Goal: Information Seeking & Learning: Learn about a topic

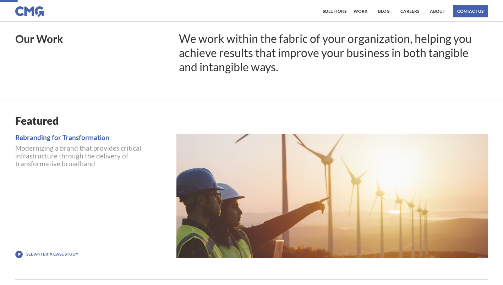
scroll to position [6, 0]
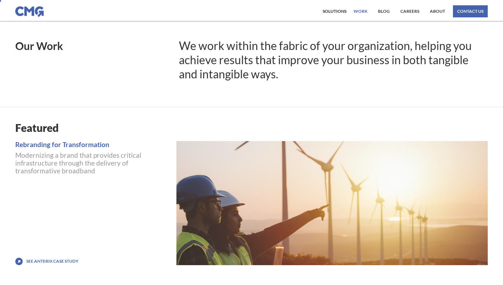
click at [367, 11] on link "work" at bounding box center [360, 11] width 17 height 12
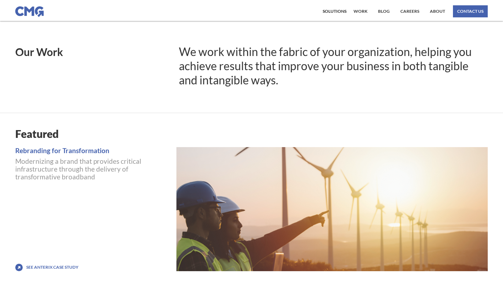
click at [367, 11] on link "work" at bounding box center [360, 11] width 17 height 12
click at [381, 10] on link "Blog" at bounding box center [383, 11] width 15 height 12
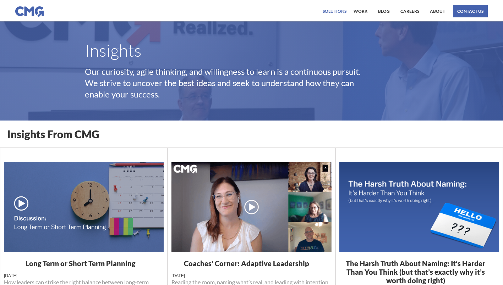
click at [334, 9] on div "Solutions" at bounding box center [335, 11] width 24 height 4
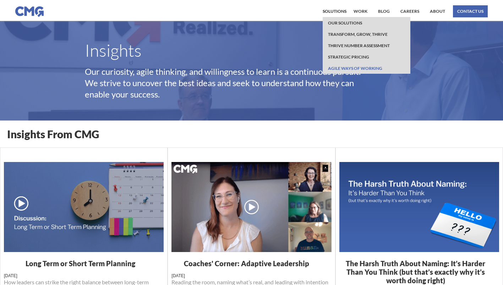
click at [350, 68] on link "Agile Ways of working" at bounding box center [355, 67] width 58 height 11
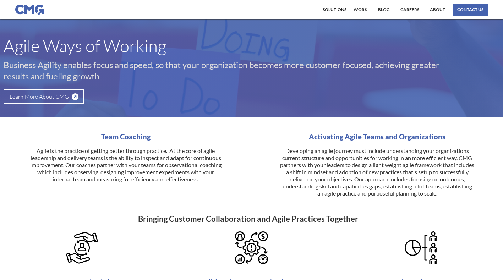
click at [25, 9] on img at bounding box center [29, 10] width 28 height 11
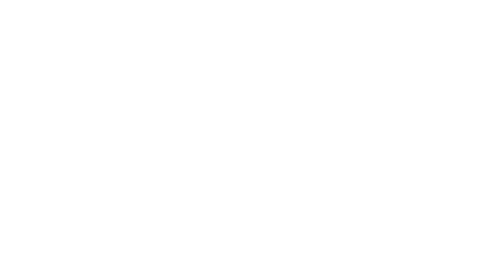
scroll to position [7, 0]
